Goal: Navigation & Orientation: Find specific page/section

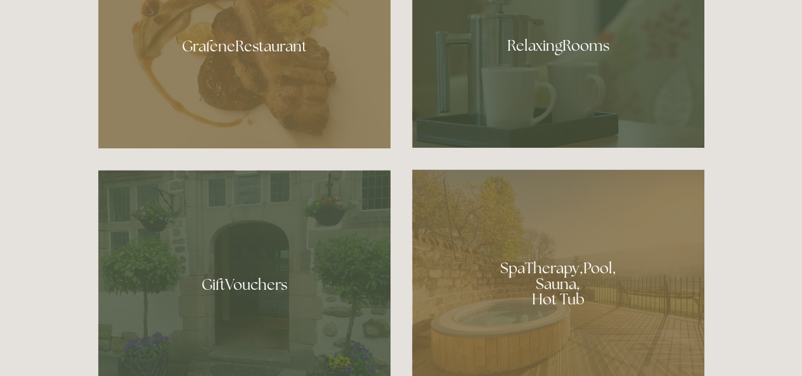
scroll to position [696, 0]
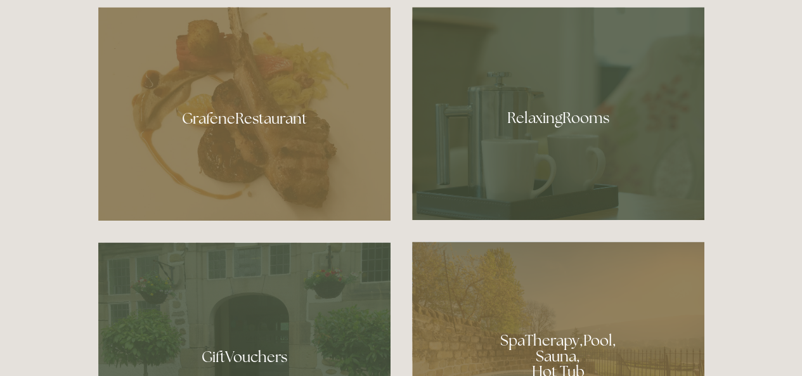
click at [526, 96] on div at bounding box center [558, 113] width 292 height 213
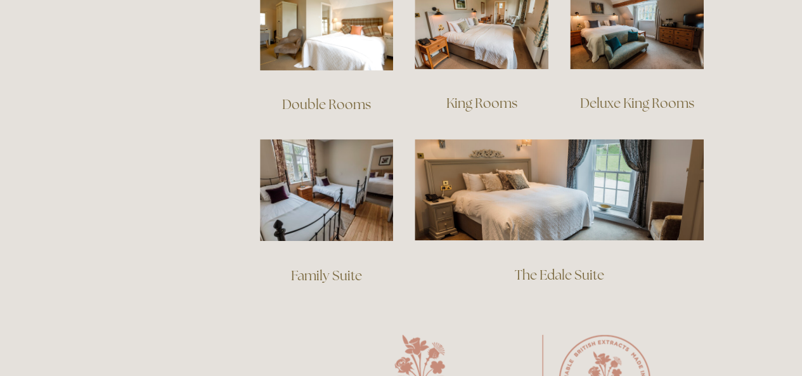
scroll to position [951, 0]
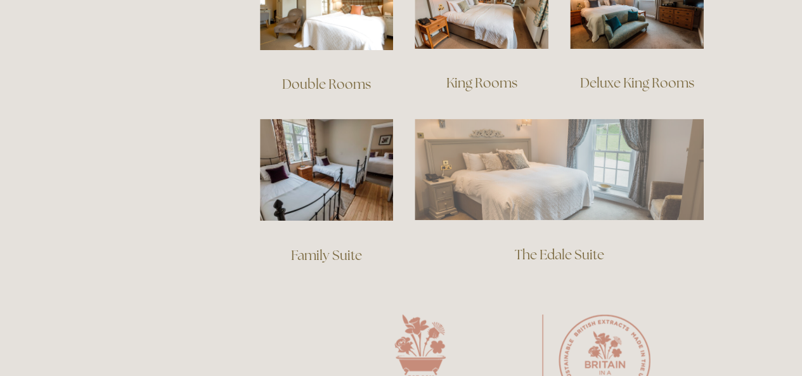
click at [468, 160] on img at bounding box center [559, 169] width 289 height 101
